Goal: Task Accomplishment & Management: Complete application form

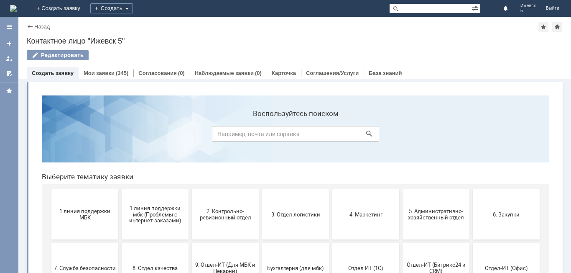
click at [65, 211] on span "1 линия поддержки МБК" at bounding box center [85, 214] width 62 height 13
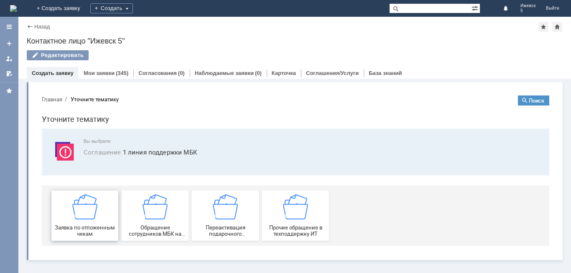
click at [75, 212] on img at bounding box center [84, 206] width 25 height 25
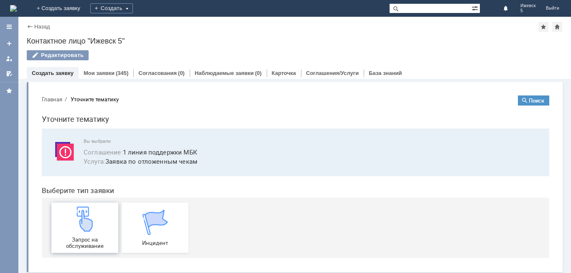
click at [74, 212] on img at bounding box center [84, 218] width 25 height 25
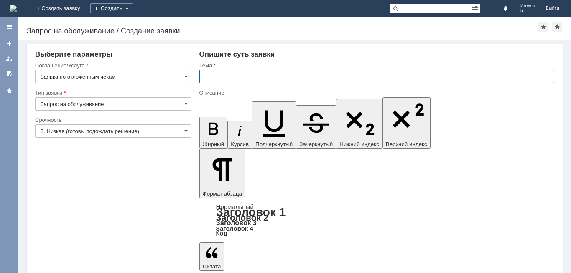
click at [202, 74] on input "text" at bounding box center [376, 76] width 355 height 13
click at [278, 75] on input "МБК Ижевск 5 отложенныеичеки за" at bounding box center [376, 76] width 355 height 13
click at [306, 76] on input "МБК Ижевск 5 отложенные чеки за" at bounding box center [376, 76] width 355 height 13
type input "МБК Ижевск 5 отложенные чеки за 25.09.25."
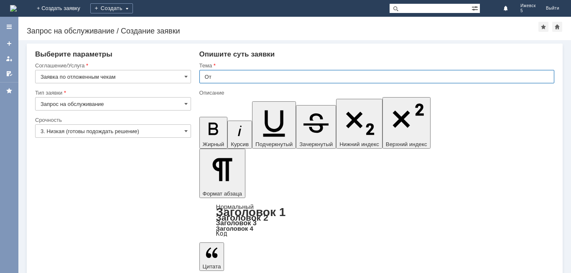
type input "О"
type input "МБК Ижевск 5 отложенные чеки за 25.09.2025"
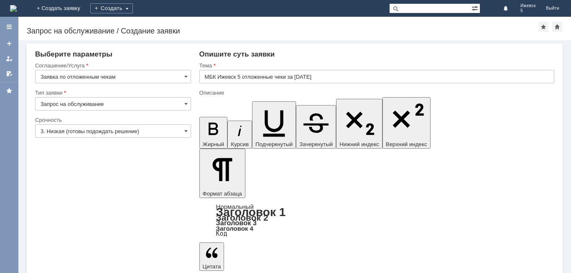
drag, startPoint x: 303, startPoint y: 2291, endPoint x: 315, endPoint y: 2287, distance: 12.2
click at [207, 80] on input "МБК Ижевск 5 отложенные чеки за 25.09.2025" at bounding box center [376, 76] width 355 height 13
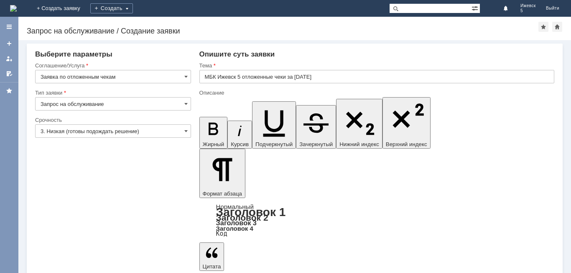
scroll to position [275, 3]
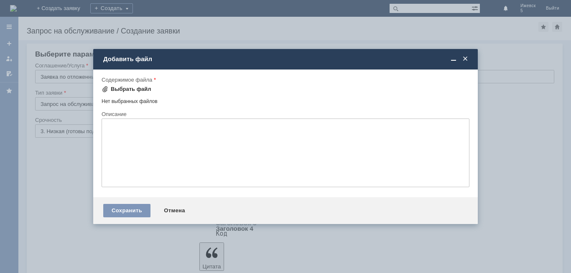
click at [114, 87] on div "Выбрать файл" at bounding box center [131, 89] width 41 height 7
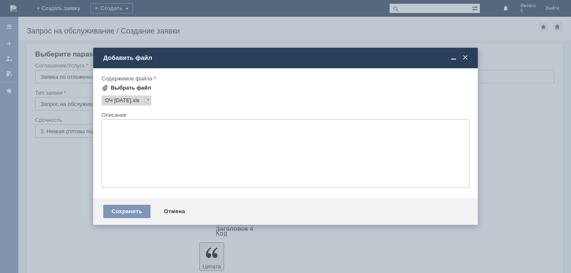
scroll to position [0, 0]
click at [136, 210] on div "Сохранить" at bounding box center [126, 210] width 47 height 13
